Goal: Information Seeking & Learning: Learn about a topic

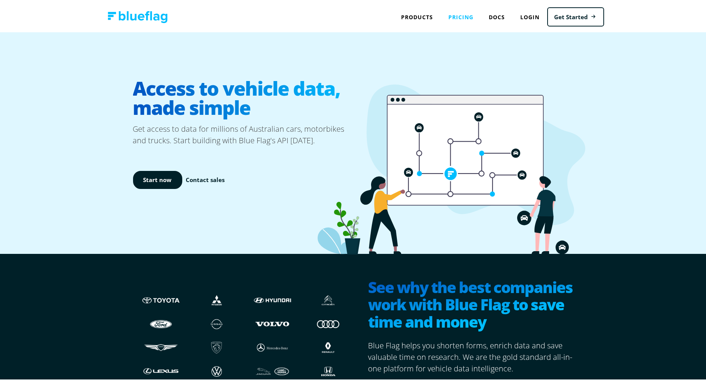
click at [456, 16] on link "Pricing" at bounding box center [461, 16] width 40 height 16
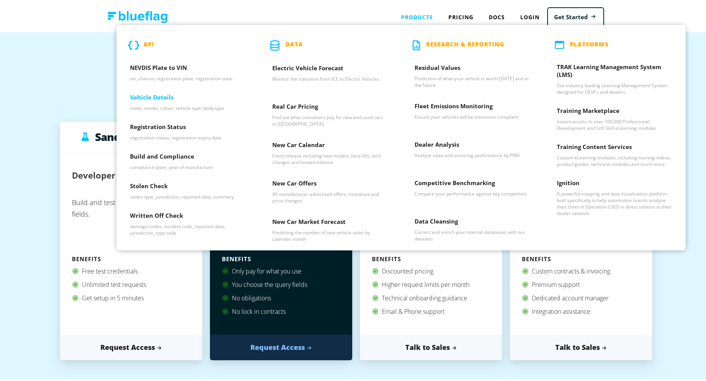
click at [157, 93] on h3 "Vehicle Details" at bounding box center [187, 98] width 115 height 12
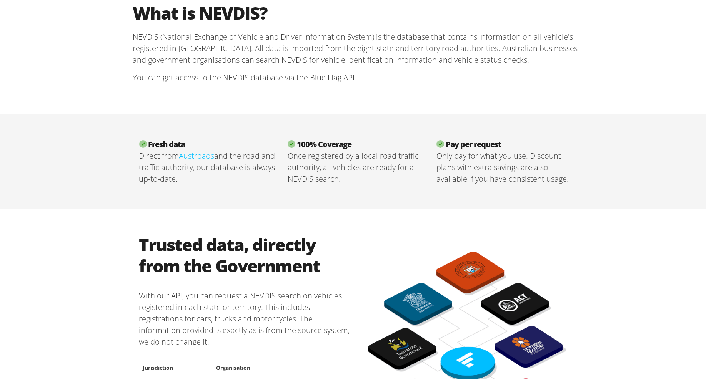
scroll to position [77, 0]
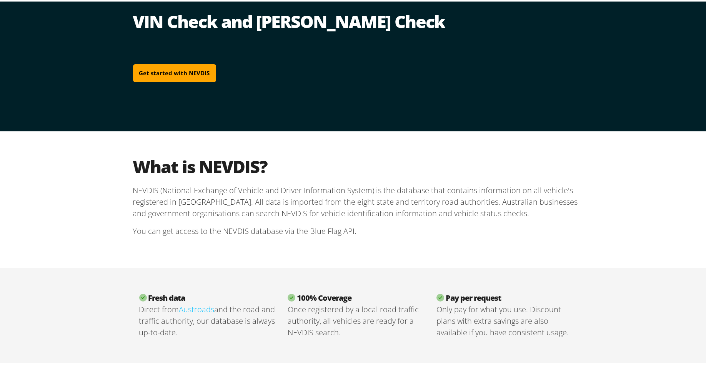
click at [189, 309] on link "Austroads" at bounding box center [196, 308] width 35 height 10
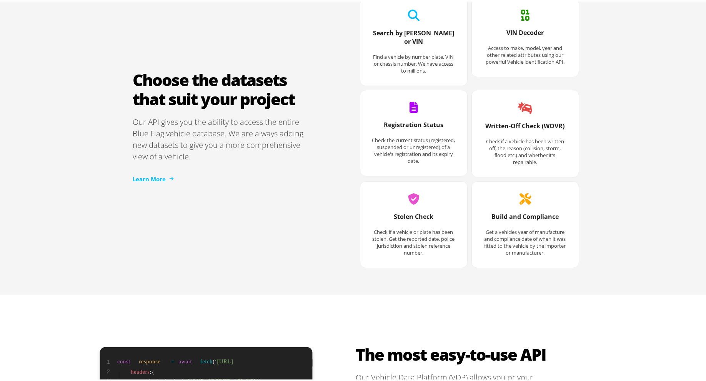
scroll to position [1038, 0]
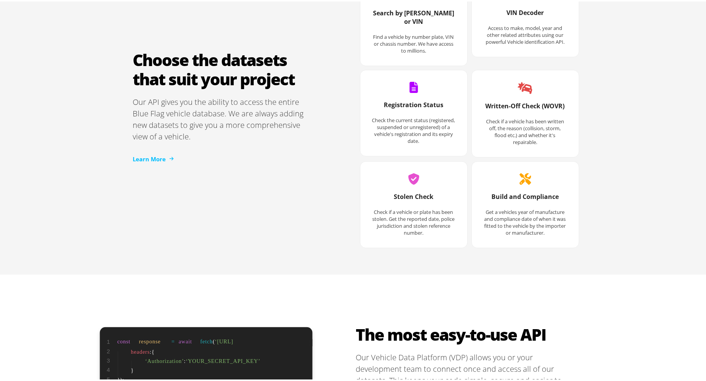
click at [148, 158] on div "Learn More" at bounding box center [221, 157] width 177 height 33
click at [141, 153] on link "Learn More" at bounding box center [153, 157] width 41 height 9
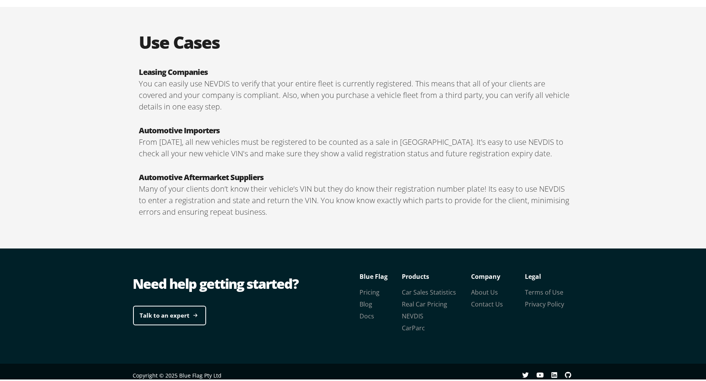
scroll to position [1280, 0]
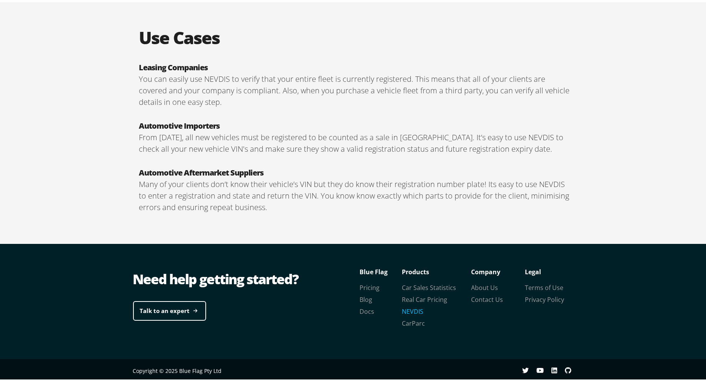
click at [409, 312] on link "NEVDIS" at bounding box center [413, 310] width 22 height 8
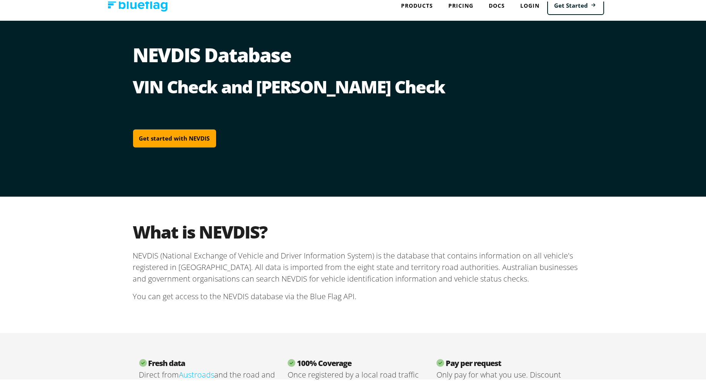
scroll to position [0, 0]
